Goal: Transaction & Acquisition: Purchase product/service

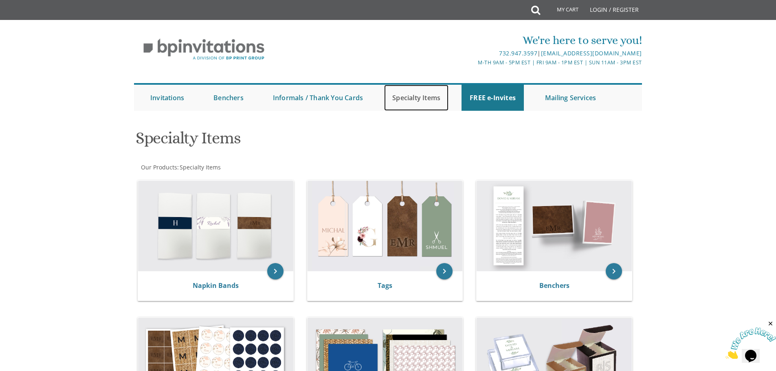
click at [423, 100] on link "Specialty Items" at bounding box center [416, 98] width 64 height 26
drag, startPoint x: 417, startPoint y: 88, endPoint x: 419, endPoint y: 94, distance: 6.7
click at [417, 88] on link "Specialty Items" at bounding box center [416, 98] width 64 height 26
click at [423, 89] on link "Specialty Items" at bounding box center [416, 98] width 64 height 26
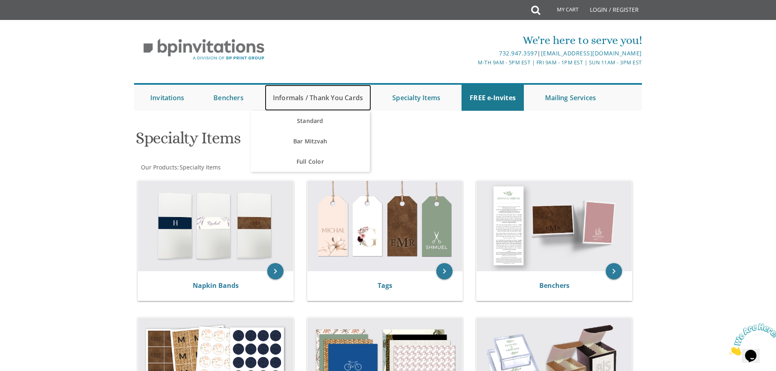
click at [329, 103] on link "Informals / Thank You Cards" at bounding box center [318, 98] width 106 height 26
